Goal: Information Seeking & Learning: Learn about a topic

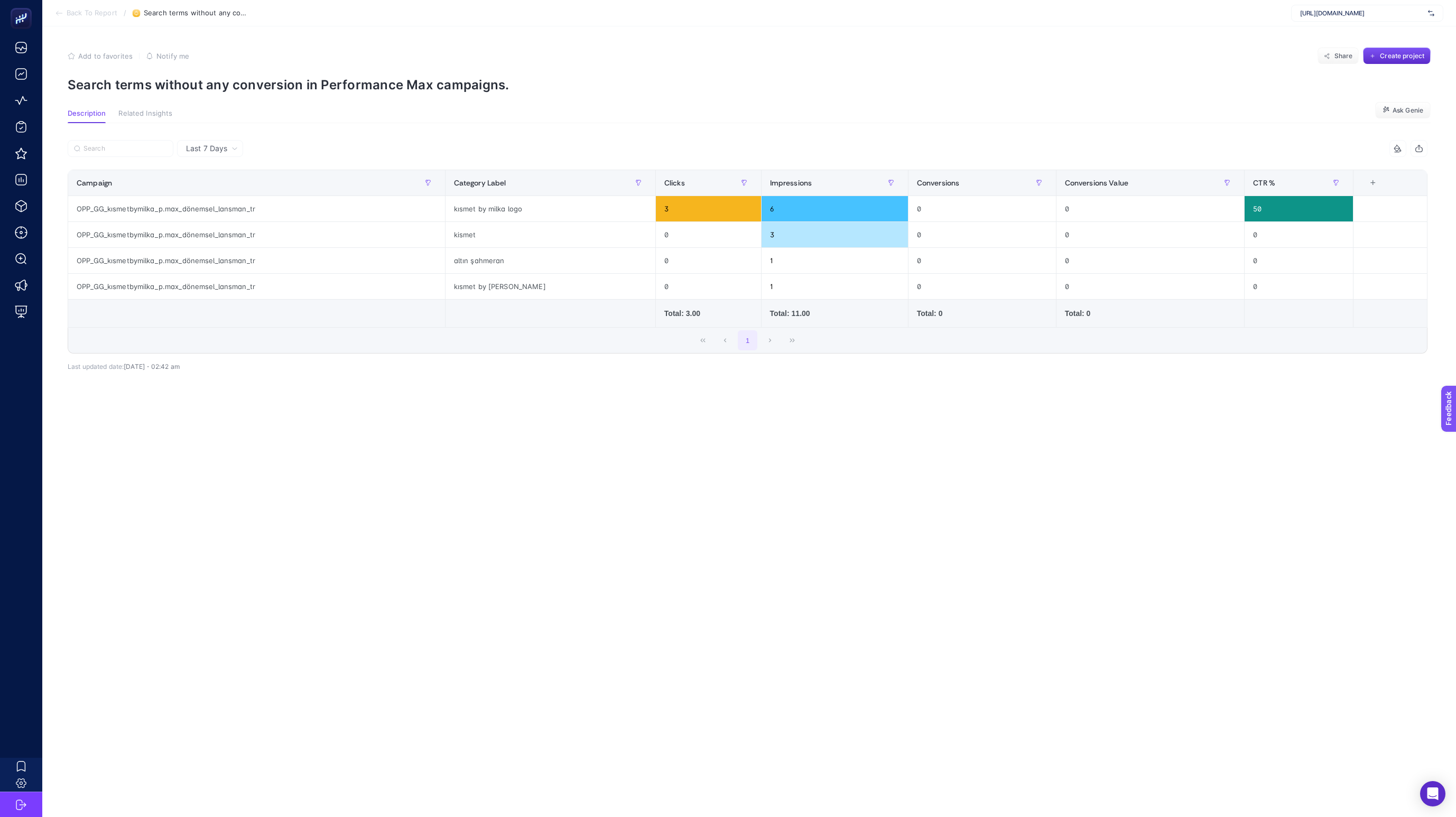
click at [732, 49] on div "Add to favorites false Notify me Share Create project" at bounding box center [749, 56] width 1363 height 17
click at [892, 67] on section "Add to favorites false Notify me Share Create project Search terms without any …" at bounding box center [749, 70] width 1363 height 45
click at [544, 66] on section "Add to favorites false Notify me Share Create project Search terms without any …" at bounding box center [749, 70] width 1363 height 45
drag, startPoint x: 528, startPoint y: 67, endPoint x: 519, endPoint y: 92, distance: 26.6
click at [519, 92] on article "Add to favorites false Notify me Share Create project Search terms without any …" at bounding box center [749, 421] width 1414 height 791
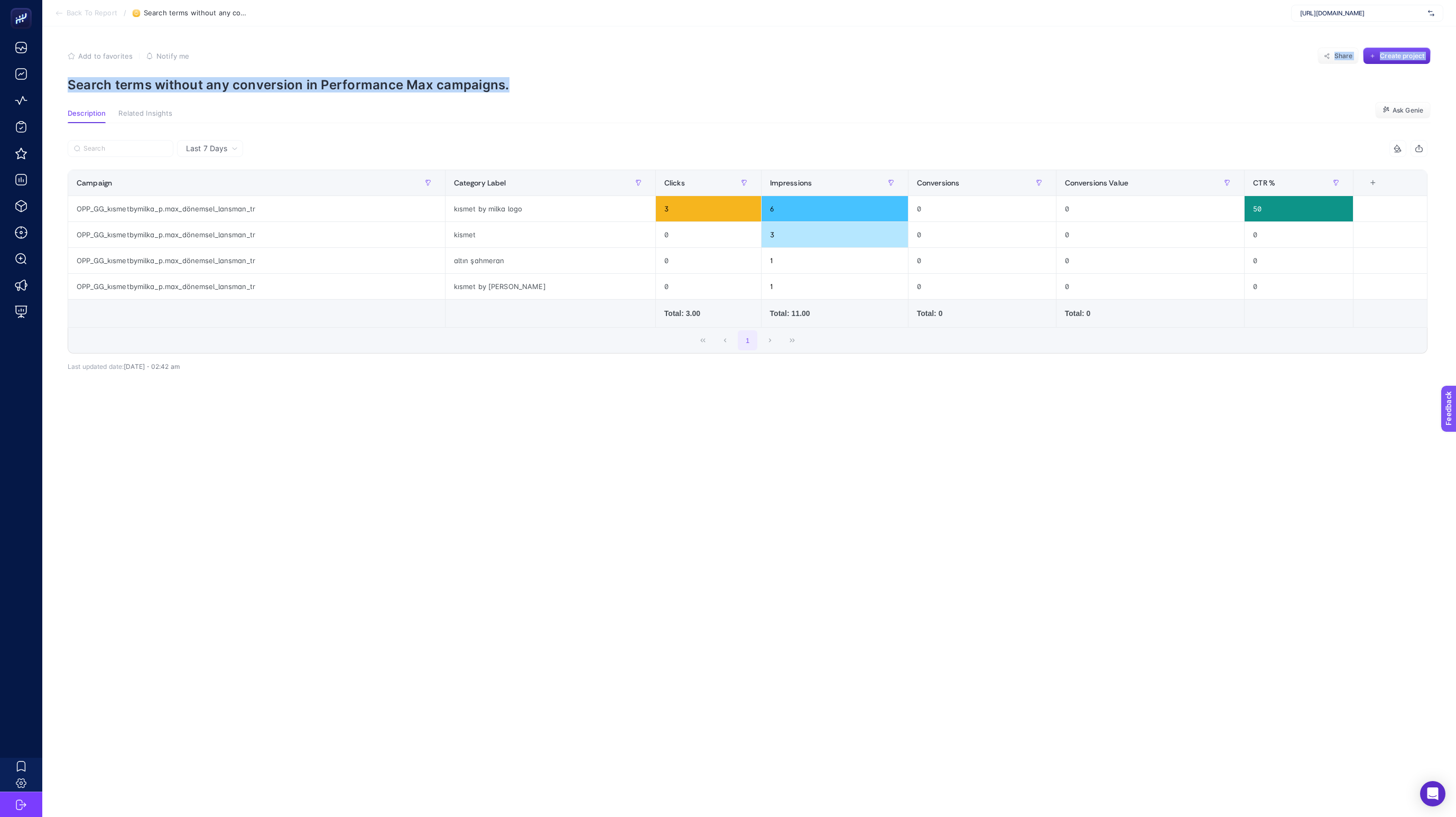
click at [528, 90] on p "Search terms without any conversion in Performance Max campaigns." at bounding box center [749, 85] width 1363 height 15
click at [209, 145] on span "Last 7 Days" at bounding box center [206, 148] width 41 height 11
click at [587, 128] on div "Last 7 Days Last 7 Days Last 30 Days 5 items selected Campaign Category Label C…" at bounding box center [747, 274] width 1377 height 302
click at [564, 208] on div "kısmet by milka logo" at bounding box center [550, 209] width 210 height 25
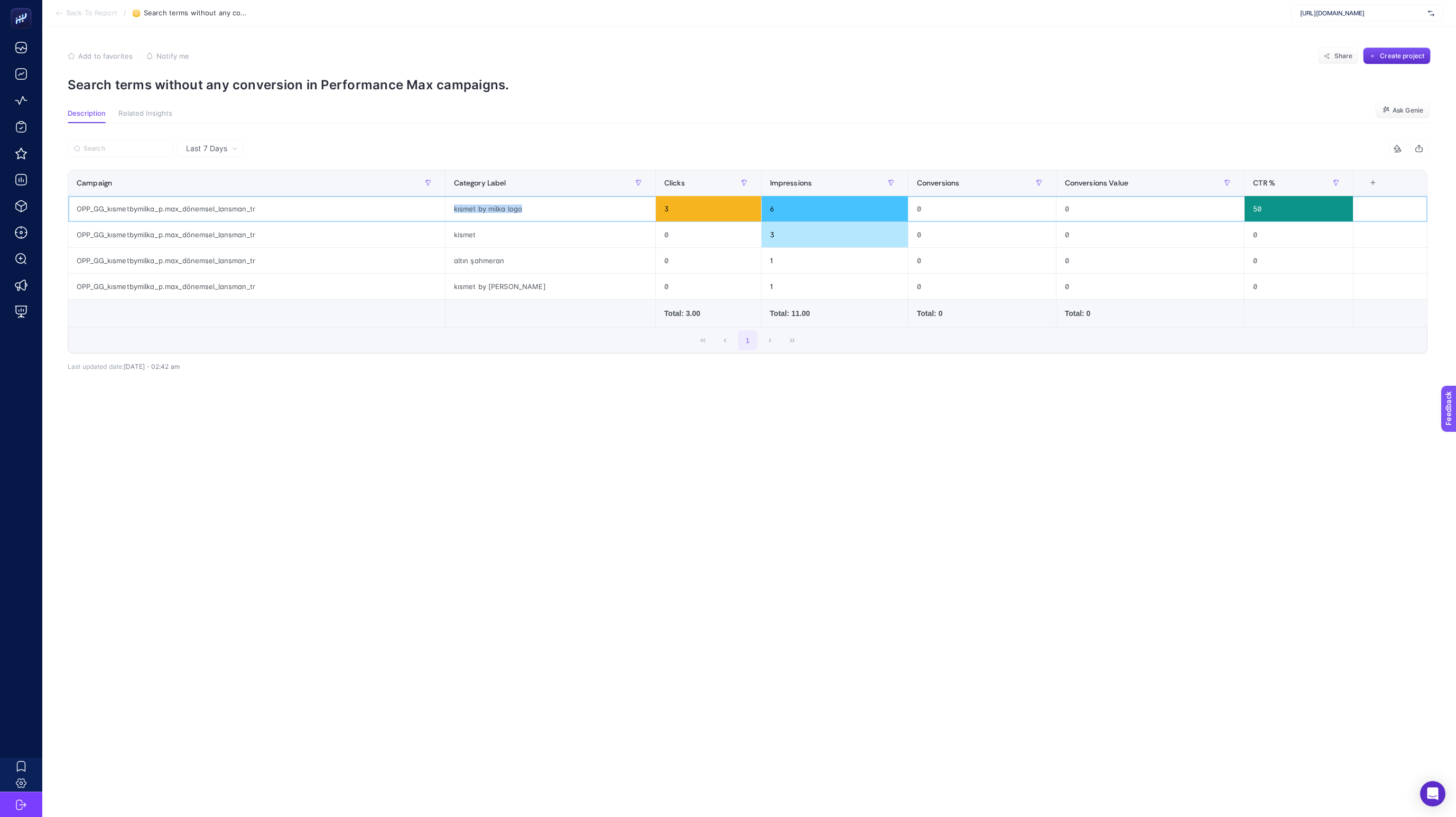
click at [564, 208] on div "kısmet by milka logo" at bounding box center [550, 209] width 210 height 25
copy tr "kısmet by milka logo"
click at [684, 124] on div "Last 7 Days 5 items selected Campaign Category Label Clicks Impressions Convers…" at bounding box center [747, 274] width 1377 height 302
drag, startPoint x: 1150, startPoint y: 140, endPoint x: 1153, endPoint y: 20, distance: 120.0
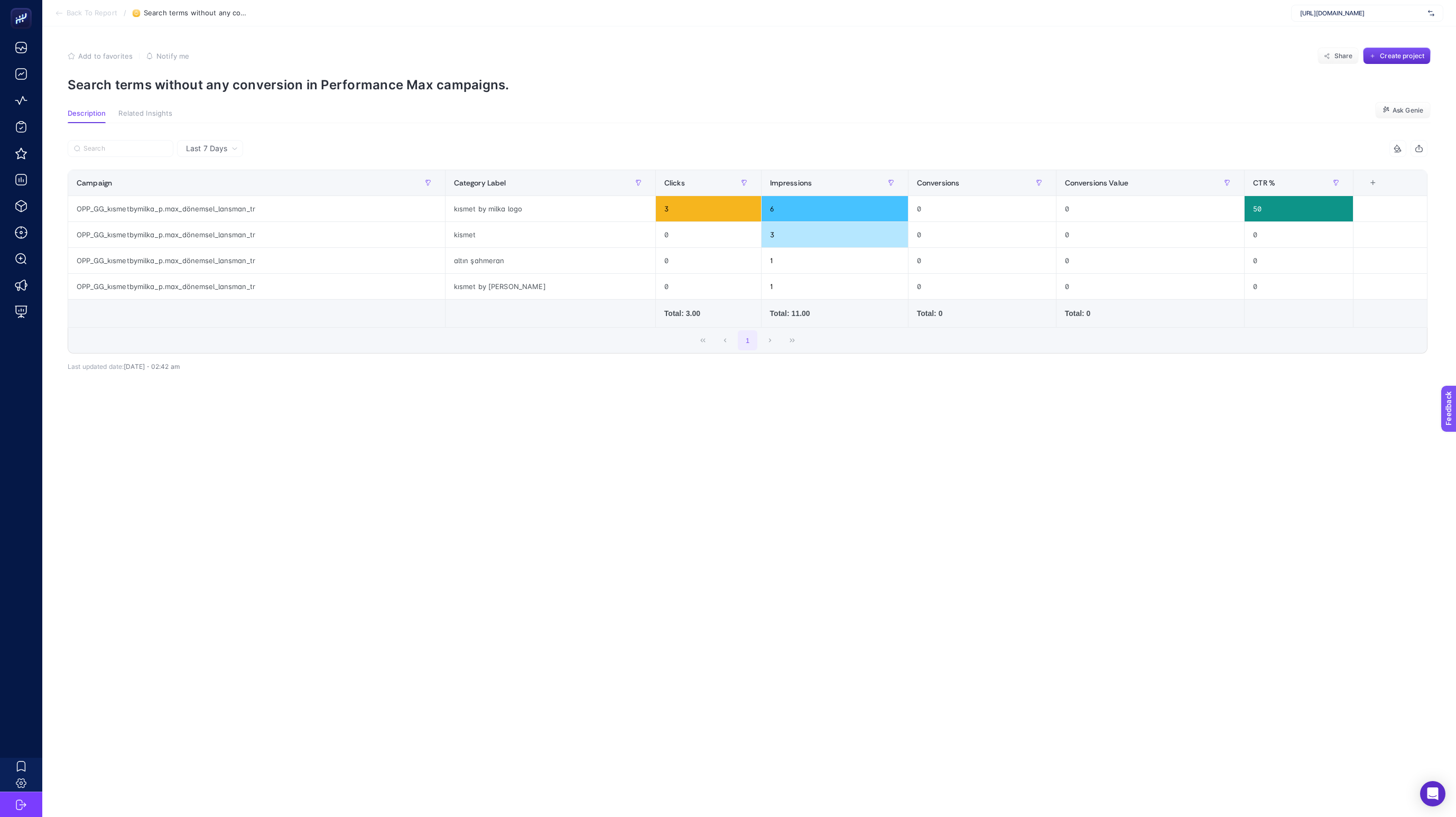
click at [1151, 138] on div "Last 7 Days 5 items selected Campaign Category Label Clicks Impressions Convers…" at bounding box center [747, 274] width 1377 height 302
drag, startPoint x: 1030, startPoint y: 44, endPoint x: 1050, endPoint y: 4, distance: 44.7
click at [1031, 43] on article "Add to favorites false Notify me Share Create project Search terms without any …" at bounding box center [749, 421] width 1414 height 791
click at [515, 206] on div "kısmet by milka logo" at bounding box center [550, 209] width 210 height 25
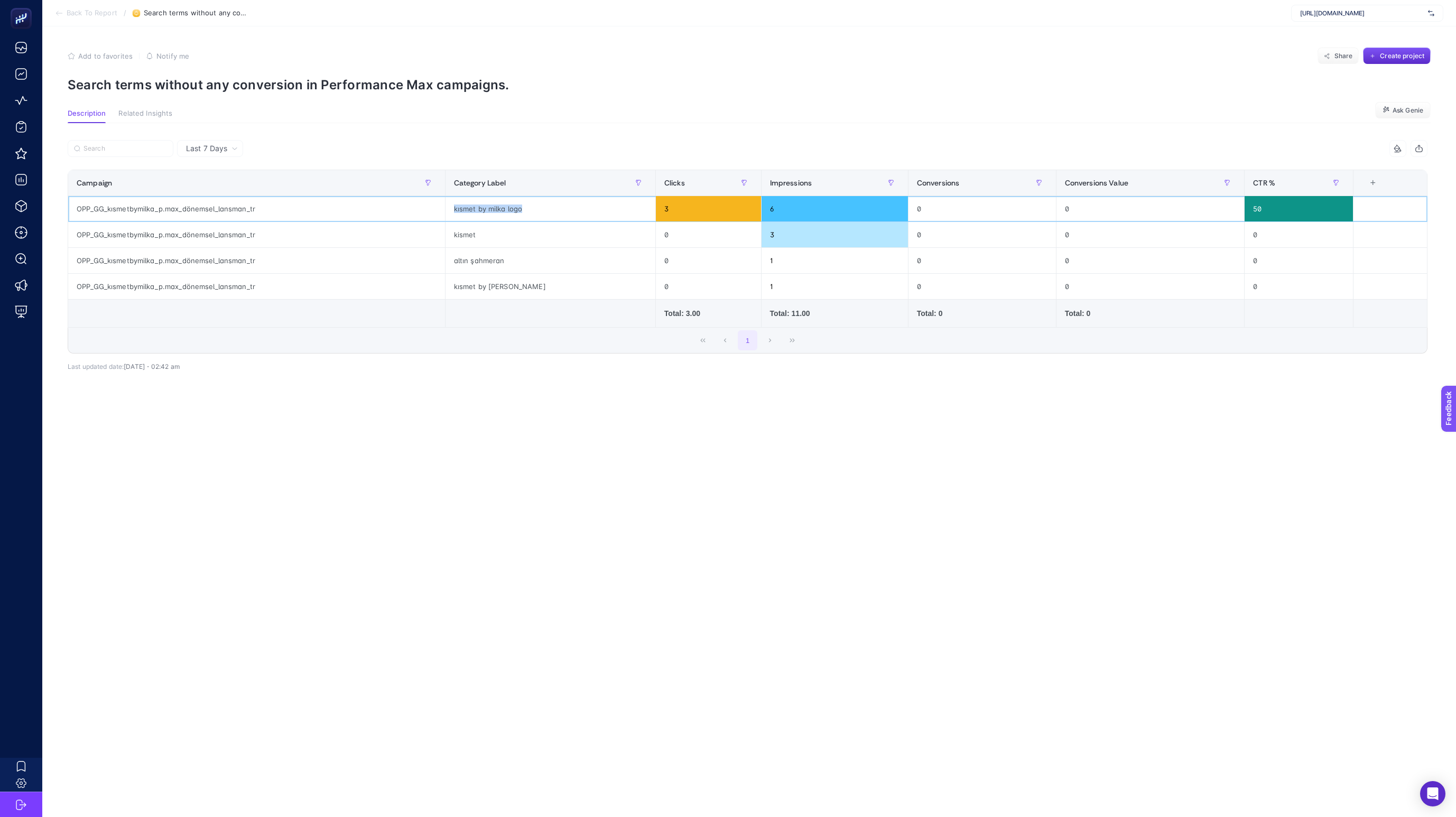
click at [515, 206] on div "kısmet by milka logo" at bounding box center [550, 209] width 210 height 25
click at [628, 140] on div at bounding box center [408, 152] width 681 height 23
drag, startPoint x: 649, startPoint y: 73, endPoint x: 642, endPoint y: 85, distance: 13.9
click at [642, 85] on section "Add to favorites false Notify me Share Create project Search terms without any …" at bounding box center [749, 70] width 1363 height 45
copy p "Search terms without any conversion in Performance Max campaigns."
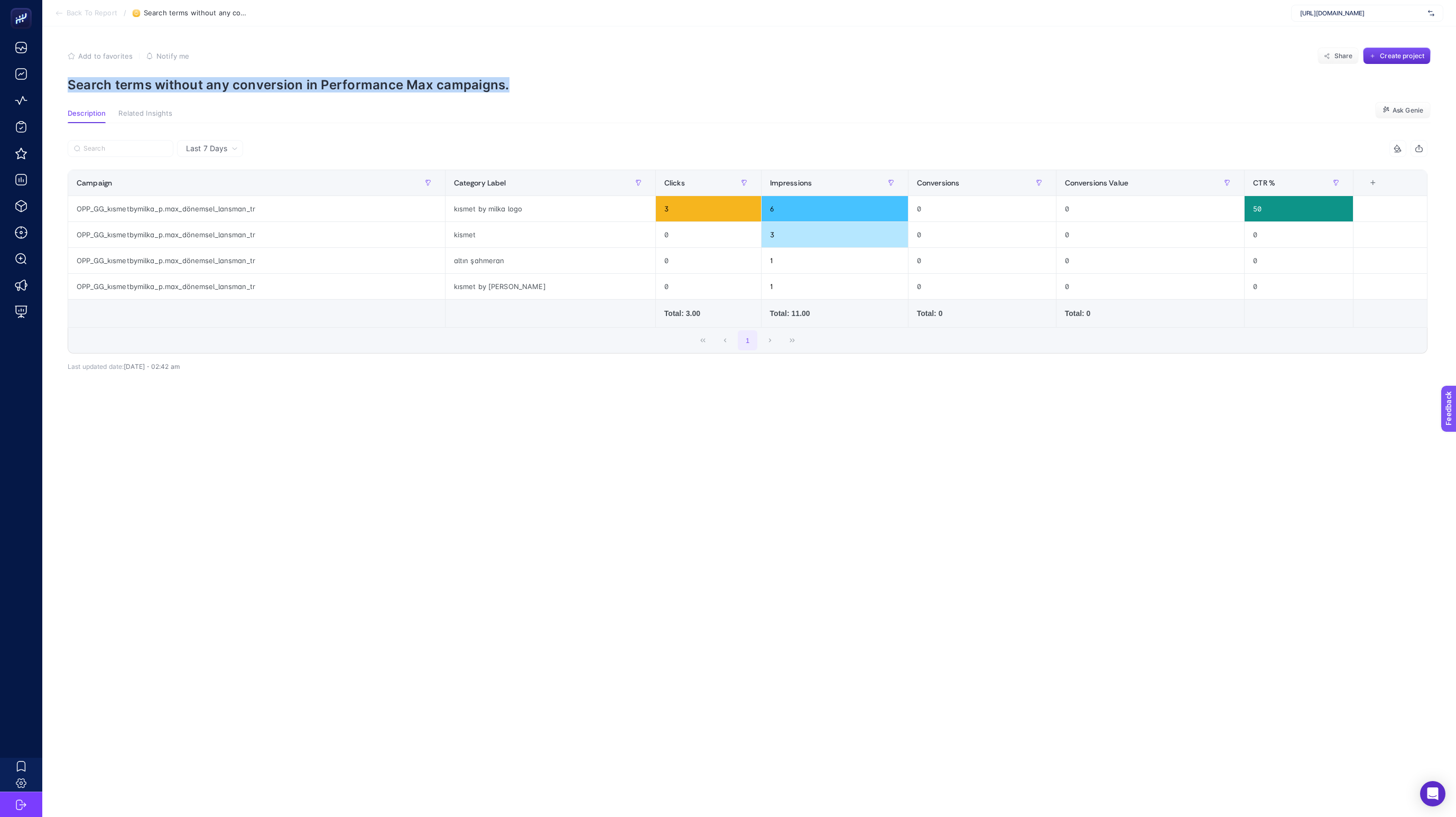
click at [643, 83] on p "Search terms without any conversion in Performance Max campaigns." at bounding box center [749, 85] width 1363 height 15
click at [735, 97] on article "Add to favorites false Notify me Share Create project Search terms without any …" at bounding box center [749, 421] width 1414 height 791
click at [590, 296] on div "kısmet by [PERSON_NAME]" at bounding box center [550, 287] width 210 height 25
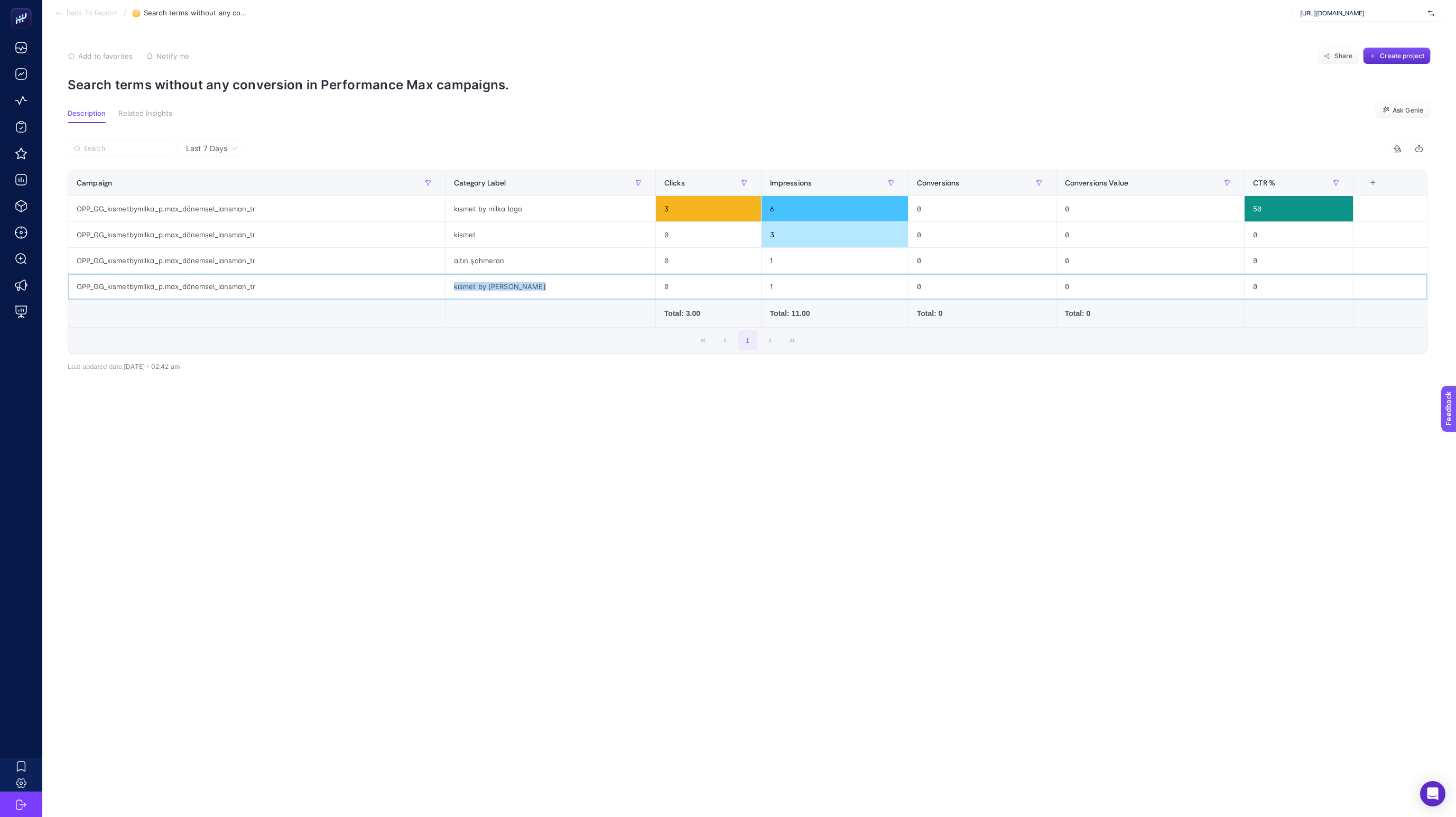
copy tr "kısmet by [PERSON_NAME]"
click at [786, 63] on div "Add to favorites false Notify me Share Create project" at bounding box center [749, 56] width 1363 height 17
click at [501, 201] on div "kısmet by milka logo" at bounding box center [550, 209] width 210 height 25
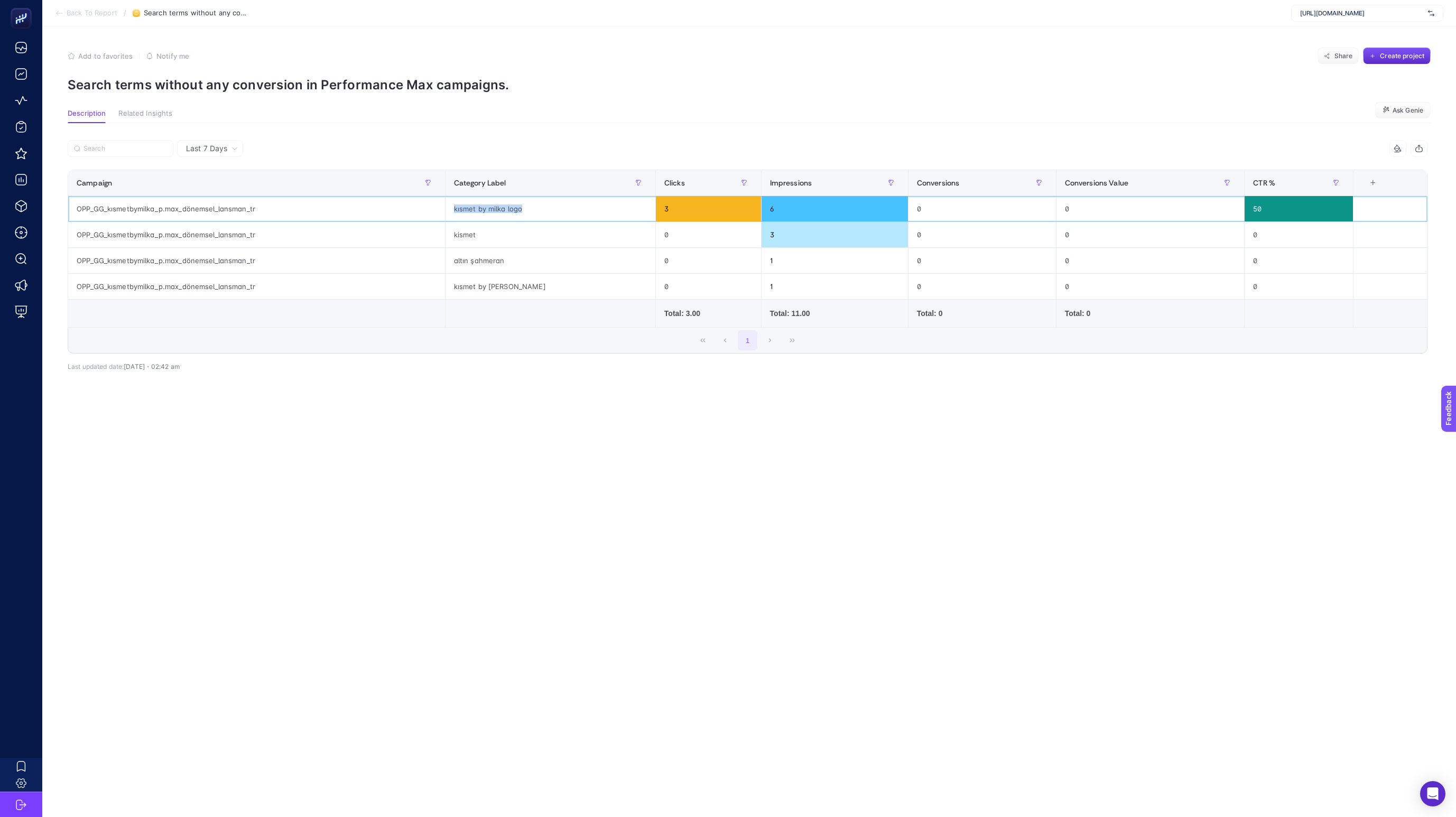
copy tr "kısmet by milka logo"
click at [609, 219] on div "kısmet by milka logo" at bounding box center [550, 209] width 210 height 25
click at [584, 233] on div "kismet" at bounding box center [550, 235] width 210 height 25
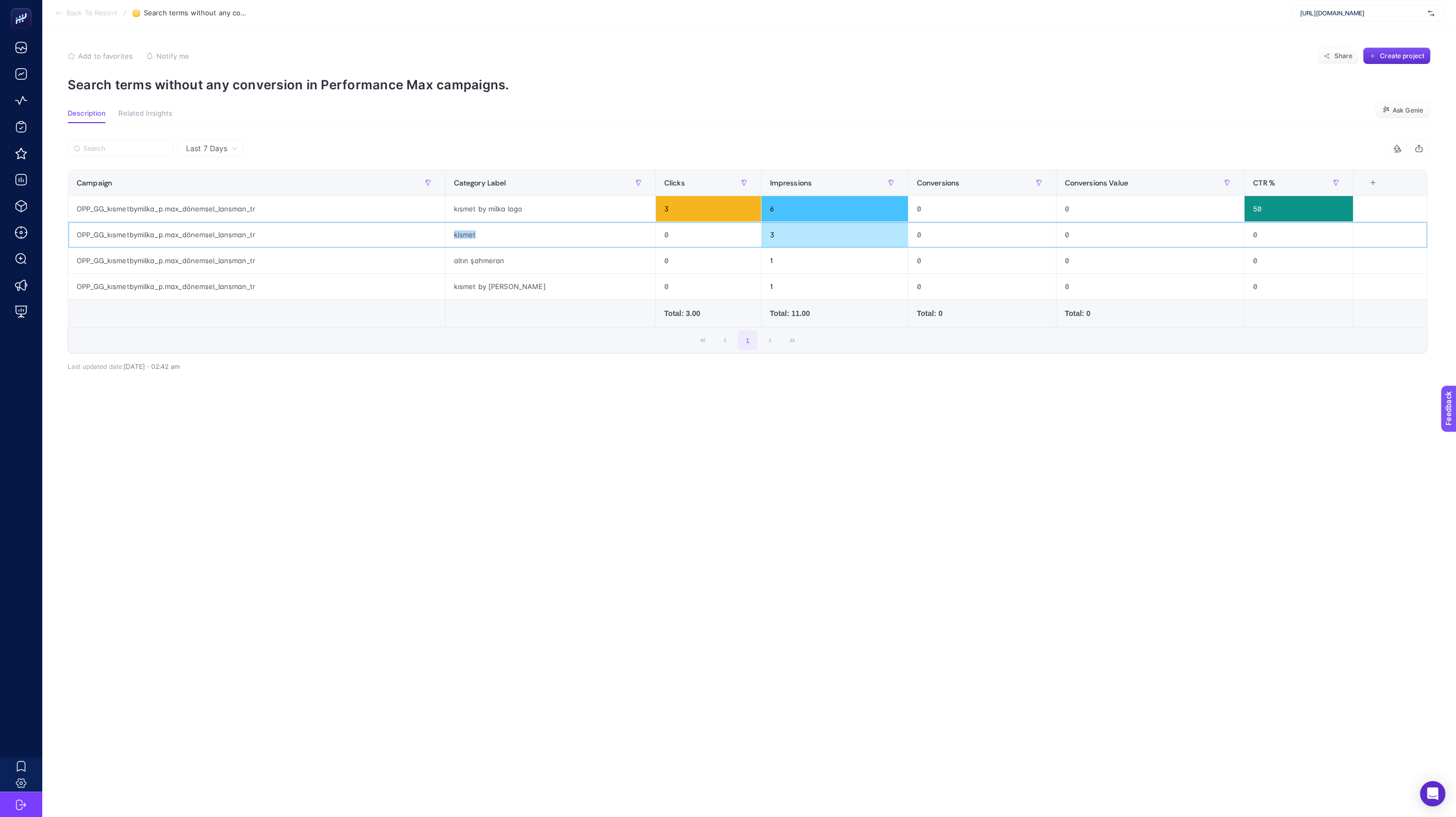
copy tr "kismet"
click at [619, 224] on div "kismet" at bounding box center [550, 235] width 210 height 25
click at [566, 263] on div "altın şahmeran" at bounding box center [550, 261] width 210 height 25
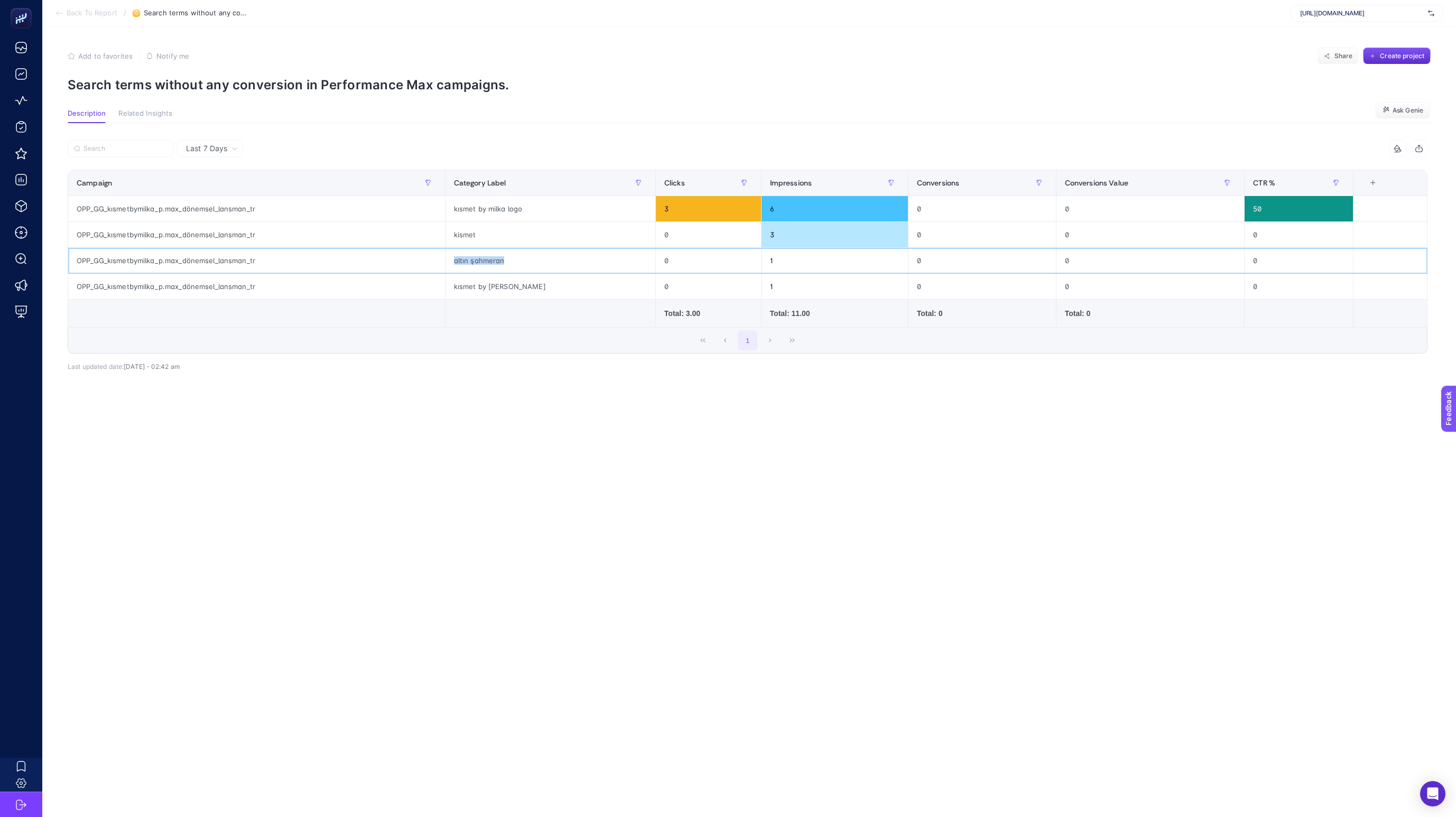
click at [566, 262] on div "altın şahmeran" at bounding box center [550, 261] width 210 height 25
copy tr "altın şahmeran"
click at [510, 289] on div "kısmet by [PERSON_NAME]" at bounding box center [550, 287] width 210 height 25
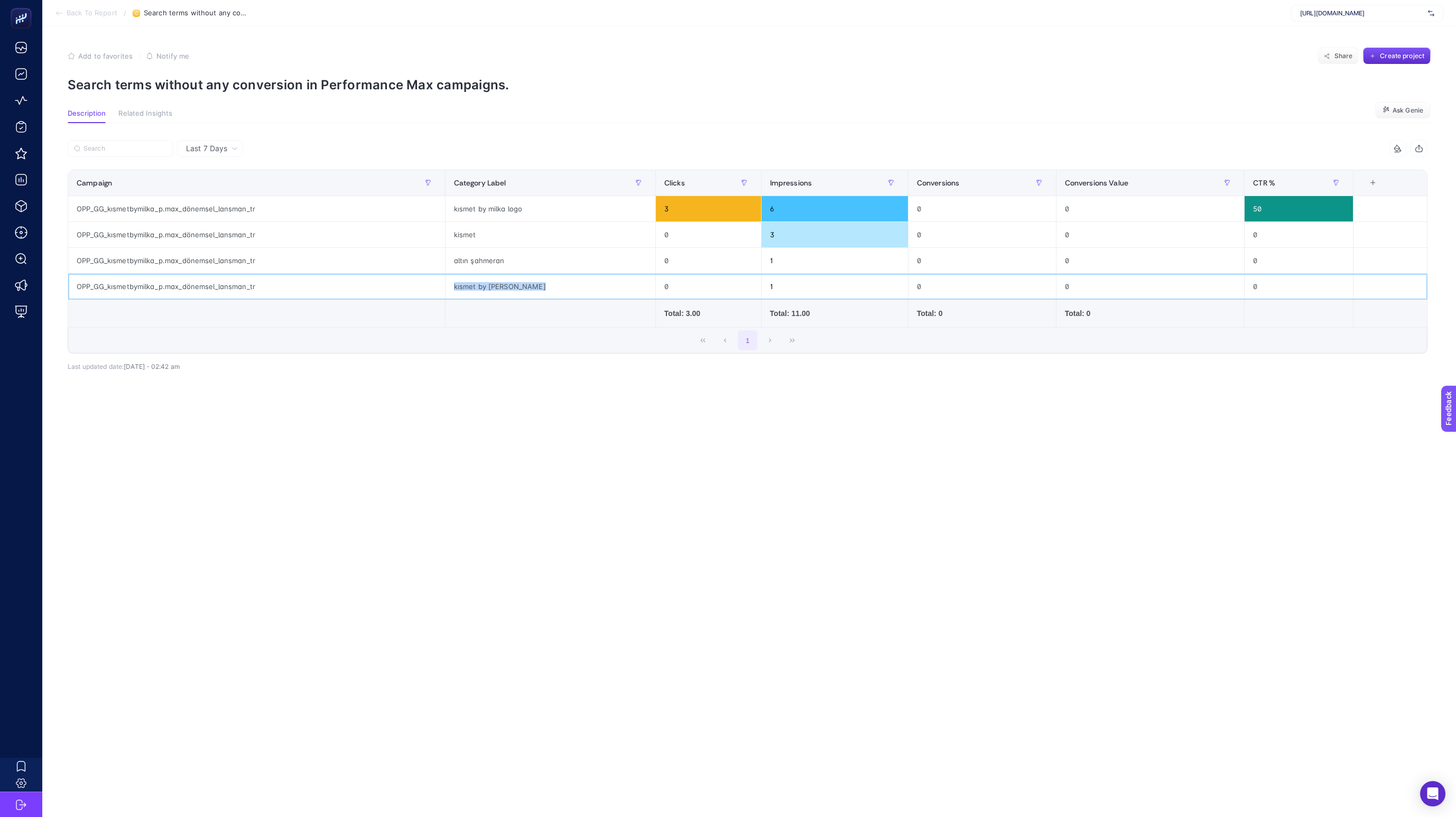
copy tr "kısmet by [PERSON_NAME]"
click at [521, 82] on section "Add to favorites false Notify me Share Create project Search terms without any …" at bounding box center [749, 70] width 1363 height 45
copy p "Search terms without any conversion in Performance Max campaigns."
click at [1072, 422] on div "Last 7 Days 5 items selected Campaign Category Label Clicks Impressions Convers…" at bounding box center [747, 283] width 1377 height 286
click at [1257, 192] on th "CTR %" at bounding box center [1299, 183] width 108 height 26
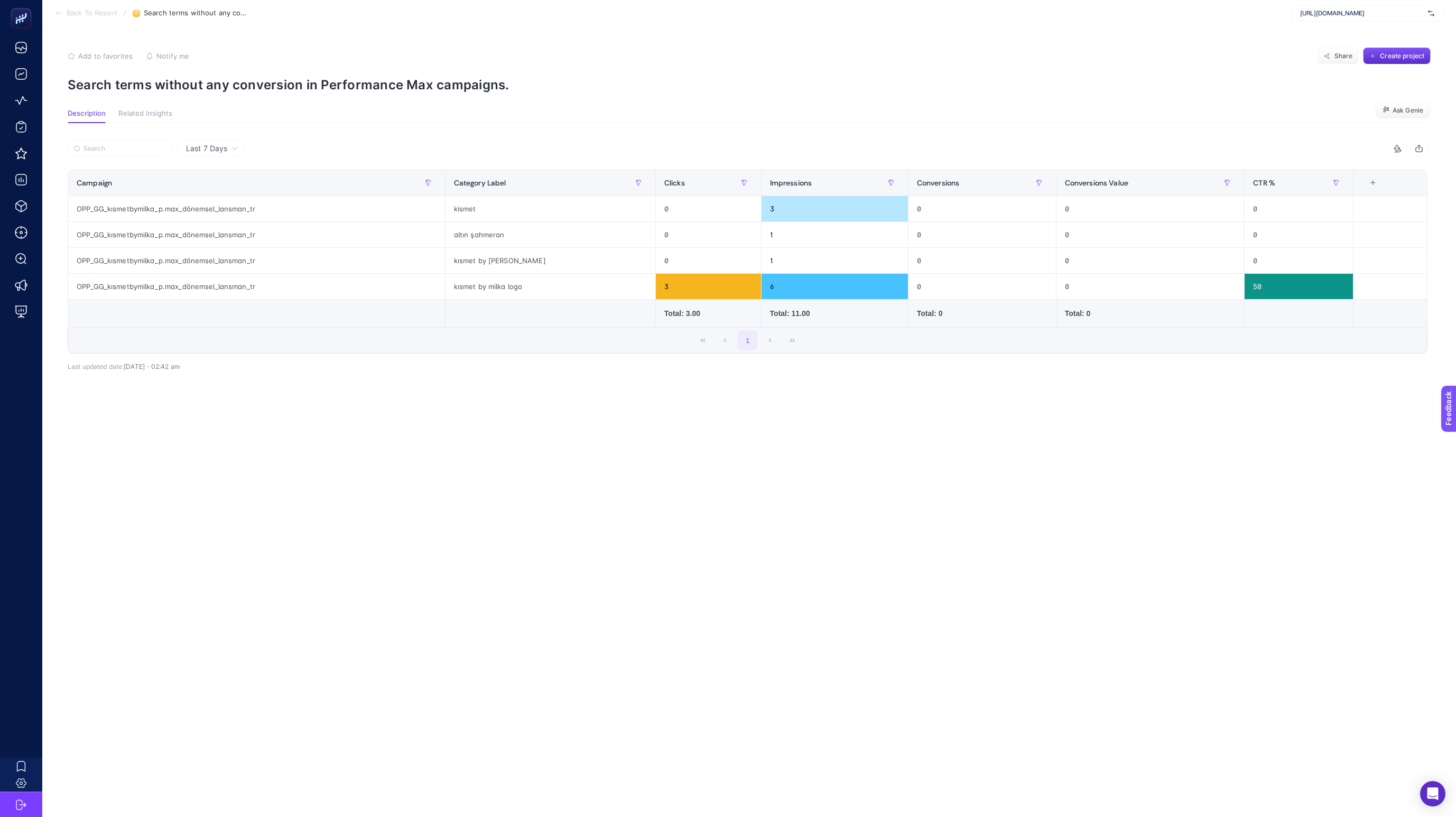
click at [1204, 160] on div "5 items selected" at bounding box center [747, 152] width 1360 height 23
click at [156, 115] on span "Related Insights" at bounding box center [145, 113] width 54 height 8
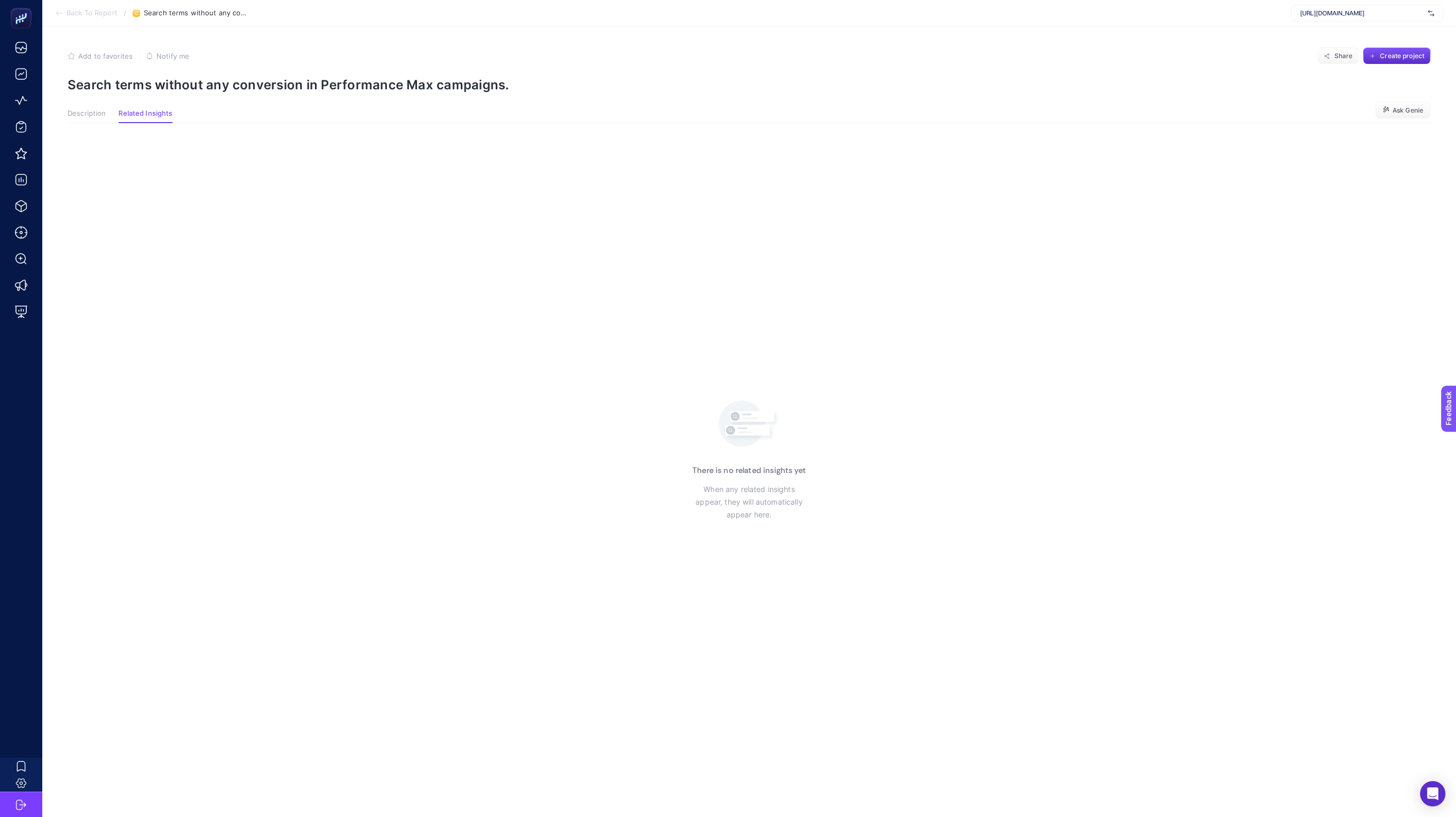
click at [100, 107] on article "Add to favorites false Notify me Share Create project Search terms without any …" at bounding box center [749, 421] width 1414 height 791
click at [95, 112] on span "Description" at bounding box center [87, 113] width 38 height 8
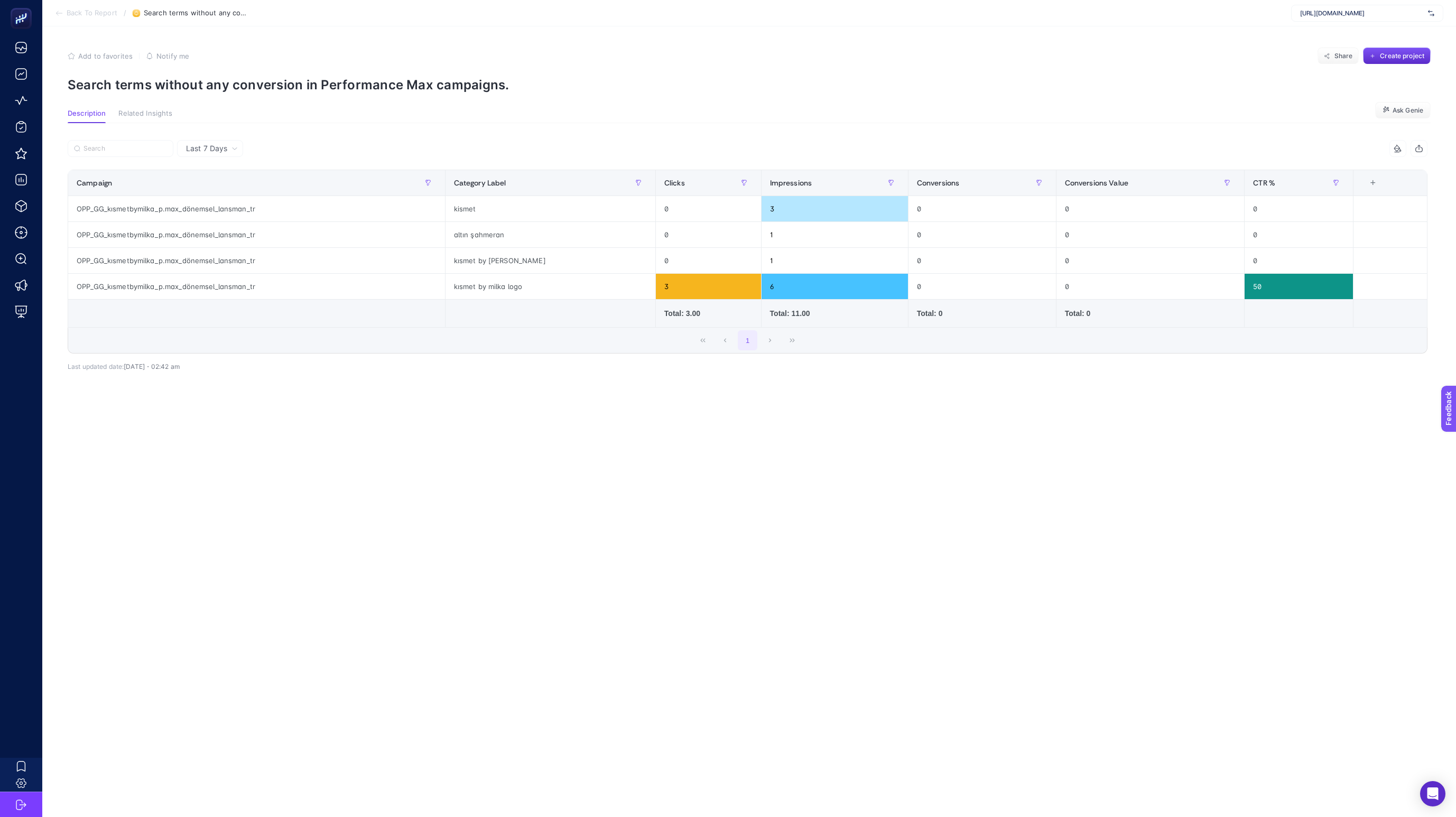
click at [268, 126] on div "Last 7 Days 5 items selected Campaign Category Label Clicks Impressions Convers…" at bounding box center [747, 274] width 1377 height 302
click at [215, 157] on div at bounding box center [408, 152] width 681 height 23
click at [219, 147] on span "Last 7 Days" at bounding box center [206, 148] width 41 height 11
click at [222, 194] on li "Last 30 Days" at bounding box center [210, 190] width 60 height 19
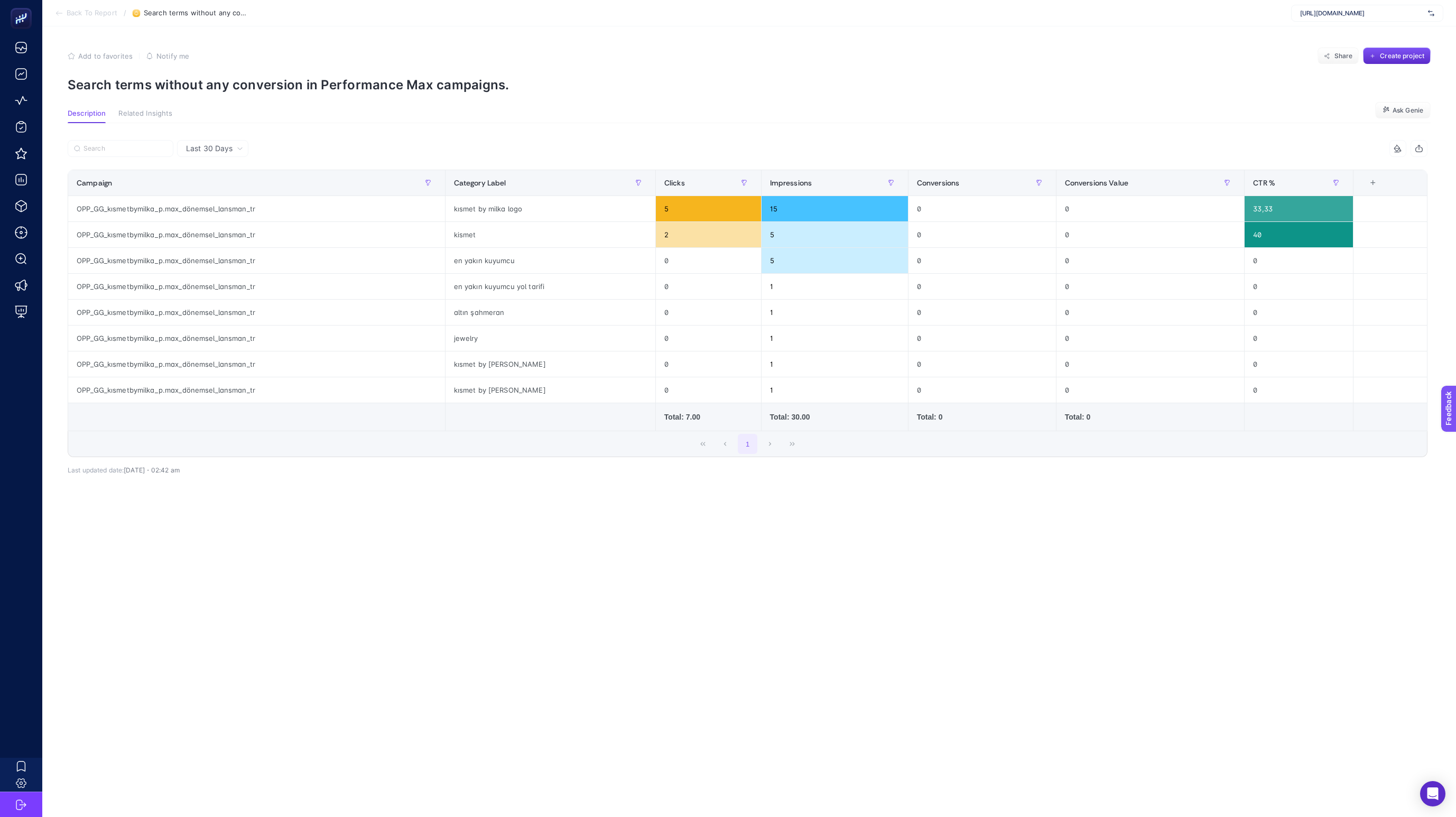
click at [324, 124] on div "Last 30 Days 5 items selected Campaign Category Label Clicks Impressions Conver…" at bounding box center [747, 326] width 1377 height 406
click at [318, 126] on div "Last 30 Days 5 items selected Campaign Category Label Clicks Impressions Conver…" at bounding box center [747, 326] width 1377 height 406
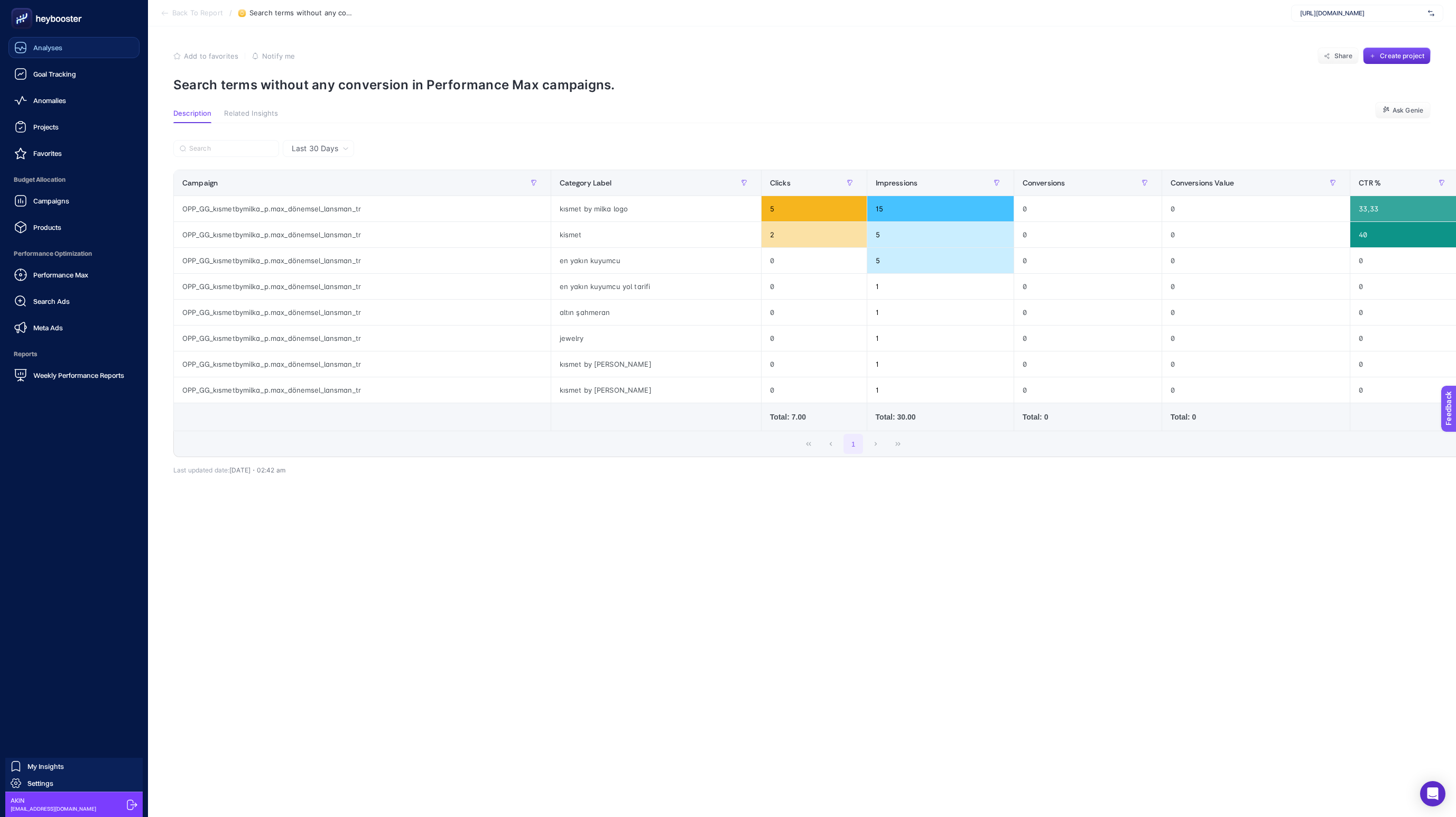
click at [64, 53] on link "Analyses" at bounding box center [74, 47] width 131 height 21
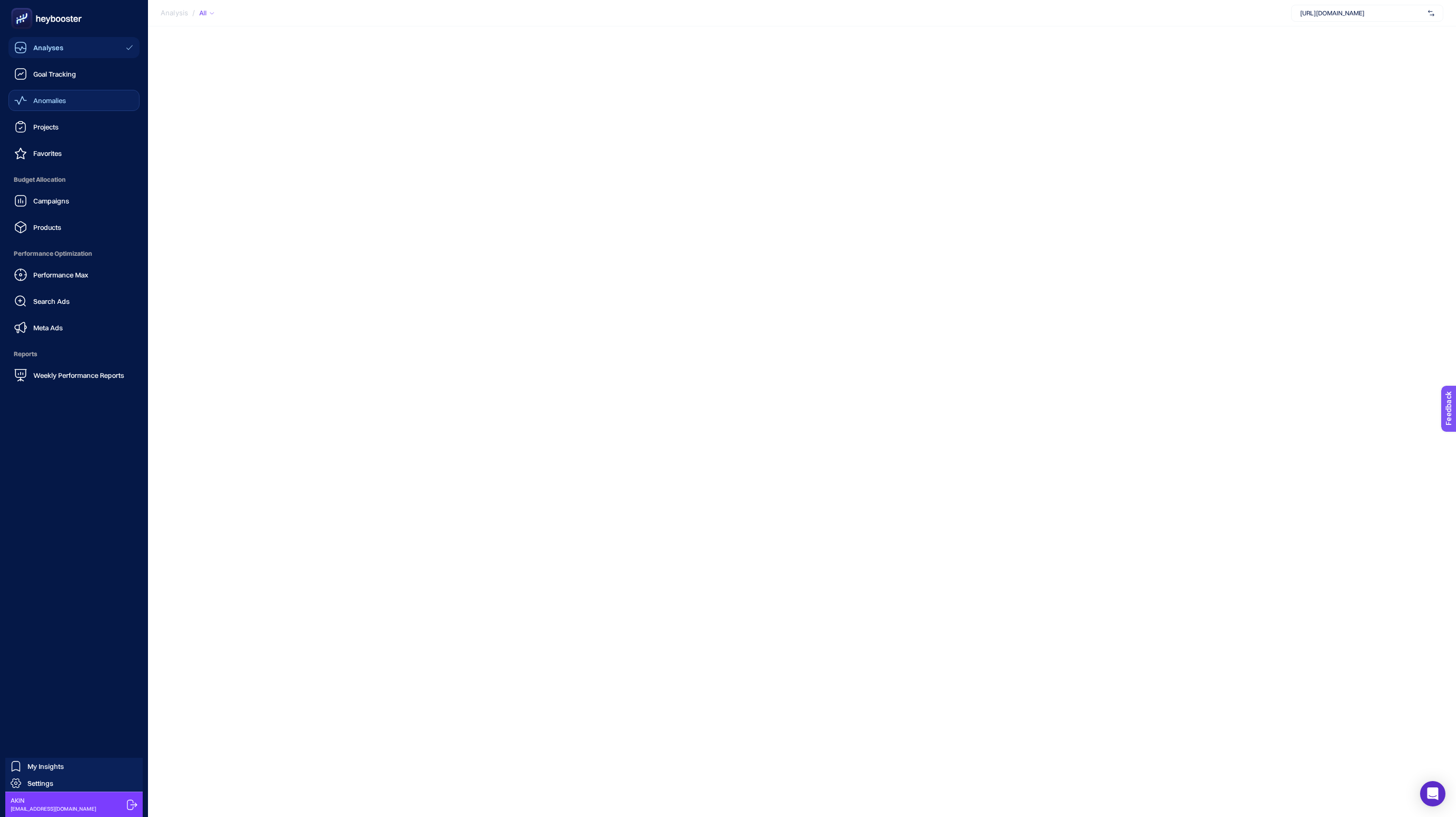
click at [72, 105] on link "Anomalies" at bounding box center [74, 100] width 131 height 21
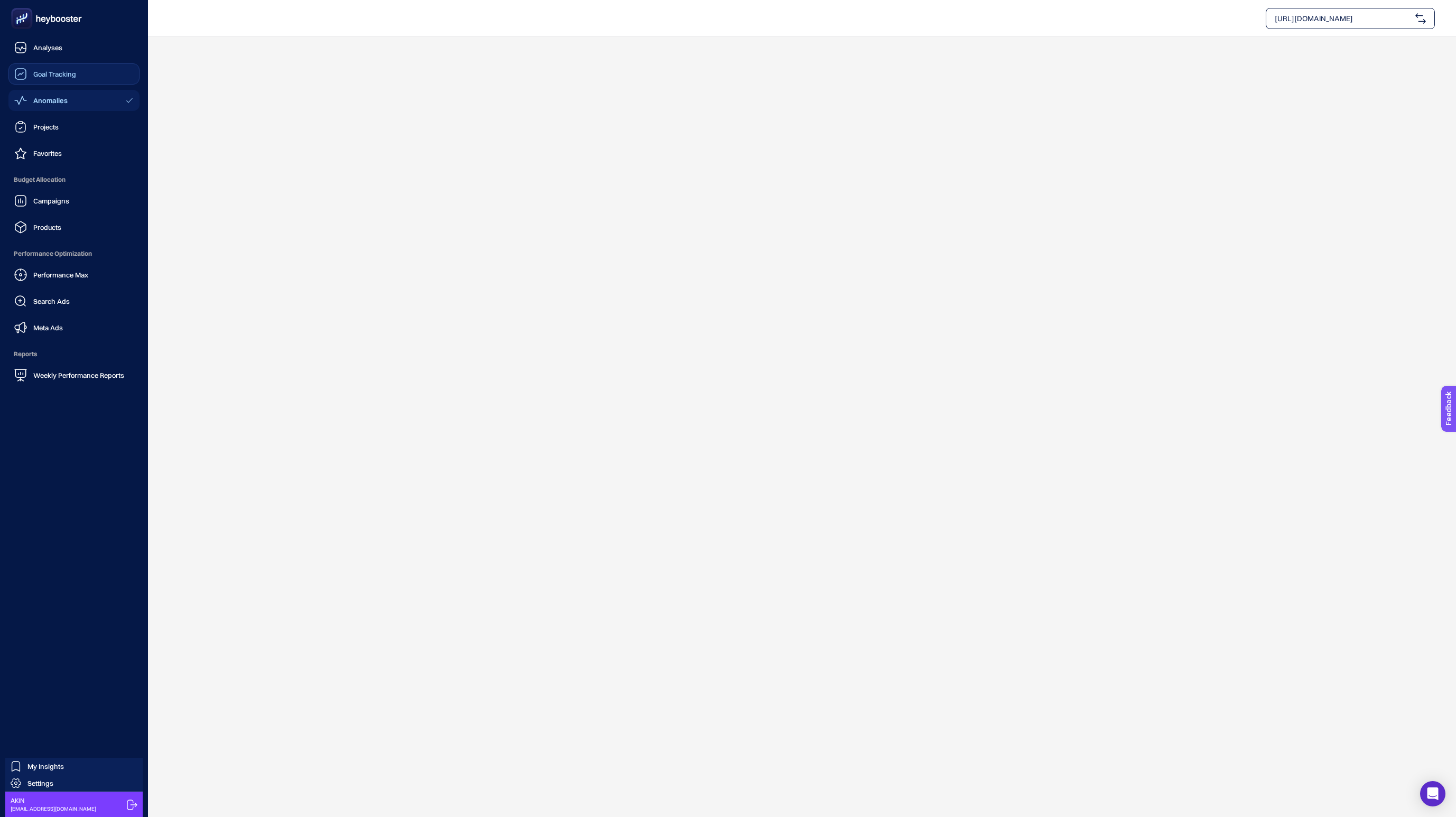
click at [80, 70] on link "Goal Tracking" at bounding box center [74, 74] width 131 height 21
